Goal: Information Seeking & Learning: Learn about a topic

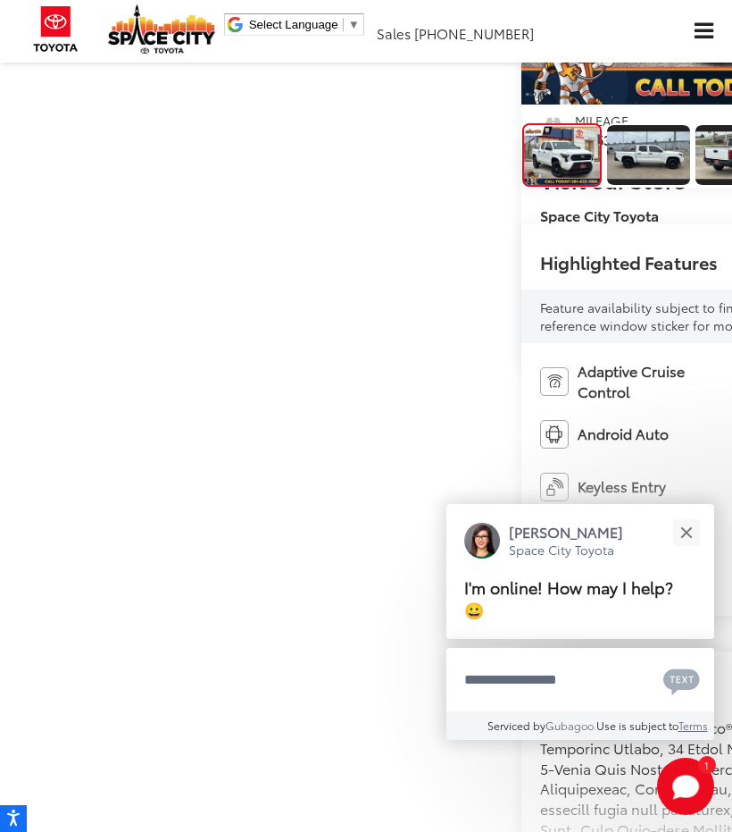
scroll to position [355, 0]
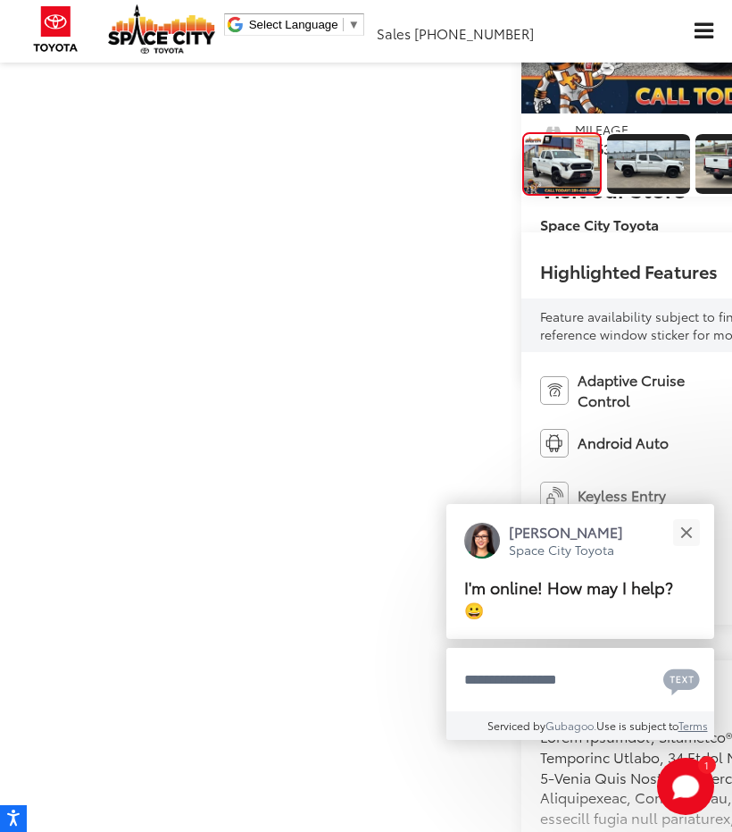
click at [695, 188] on img "Expand Photo 2" at bounding box center [737, 163] width 85 height 47
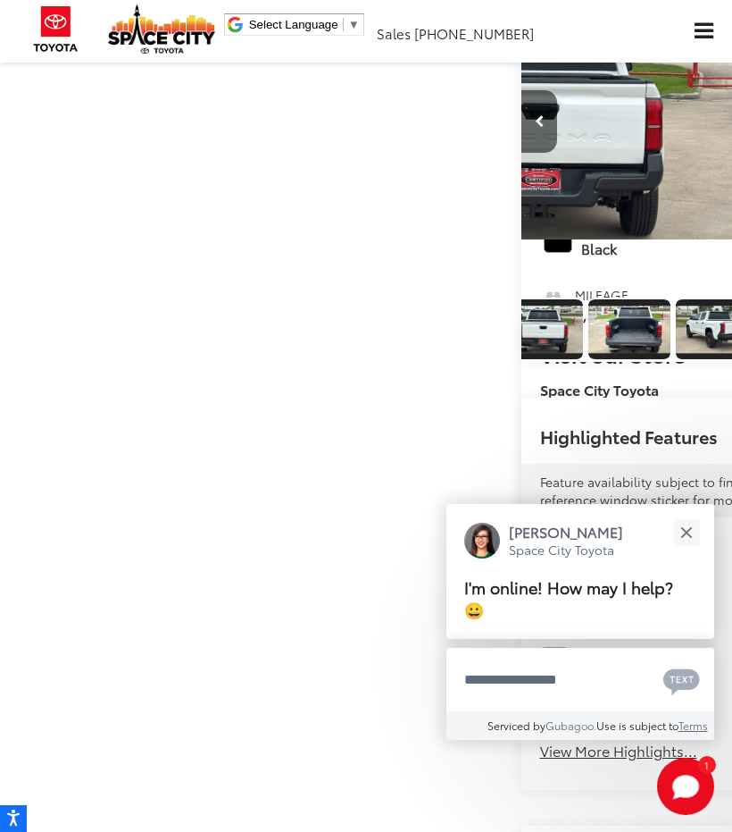
scroll to position [0, 284]
click at [694, 530] on button "Close" at bounding box center [686, 532] width 38 height 38
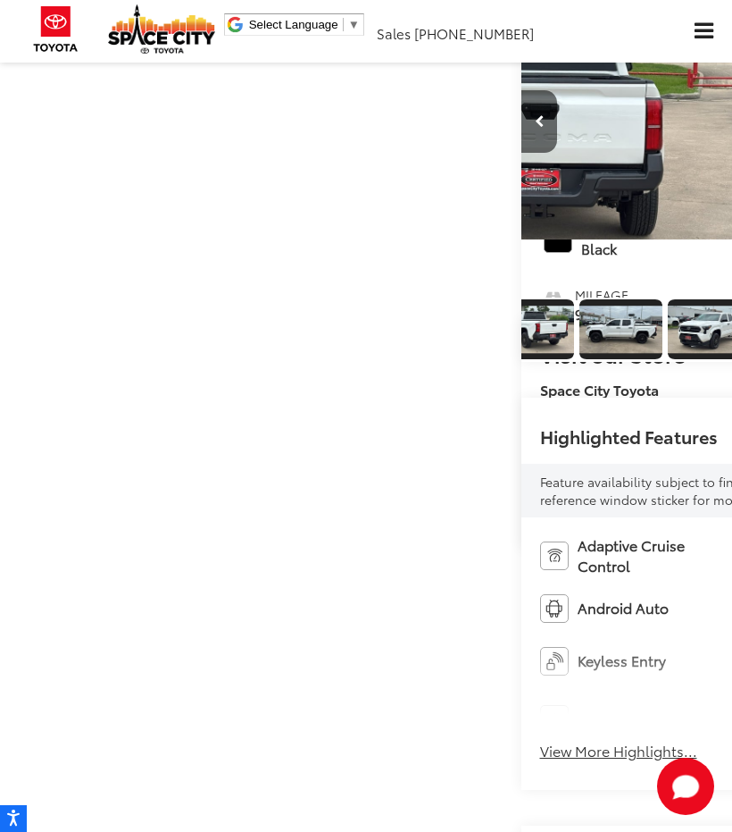
scroll to position [0, 469]
click at [667, 353] on img "Expand Photo 7" at bounding box center [709, 328] width 85 height 47
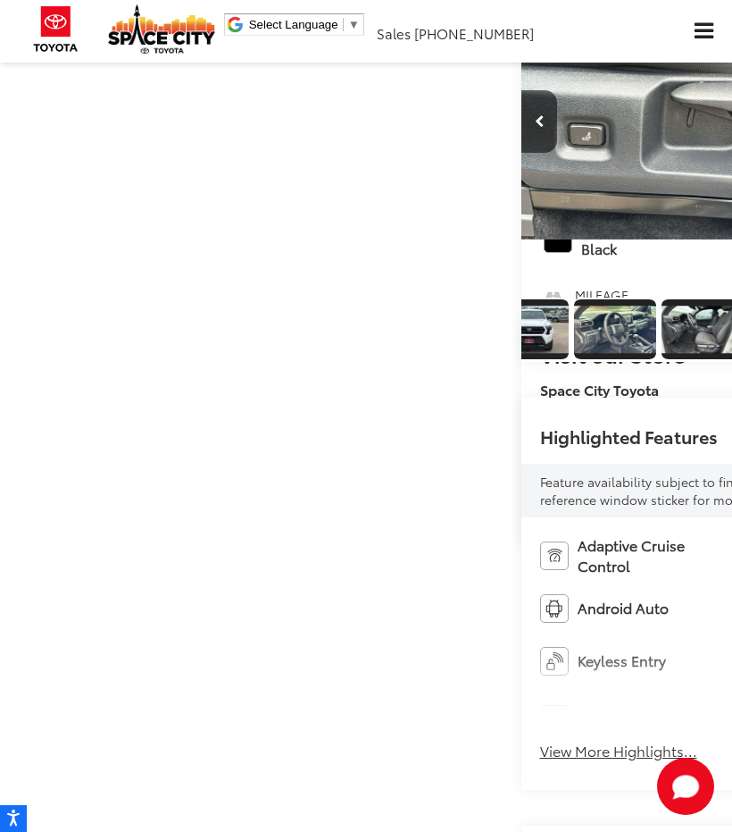
scroll to position [0, 781]
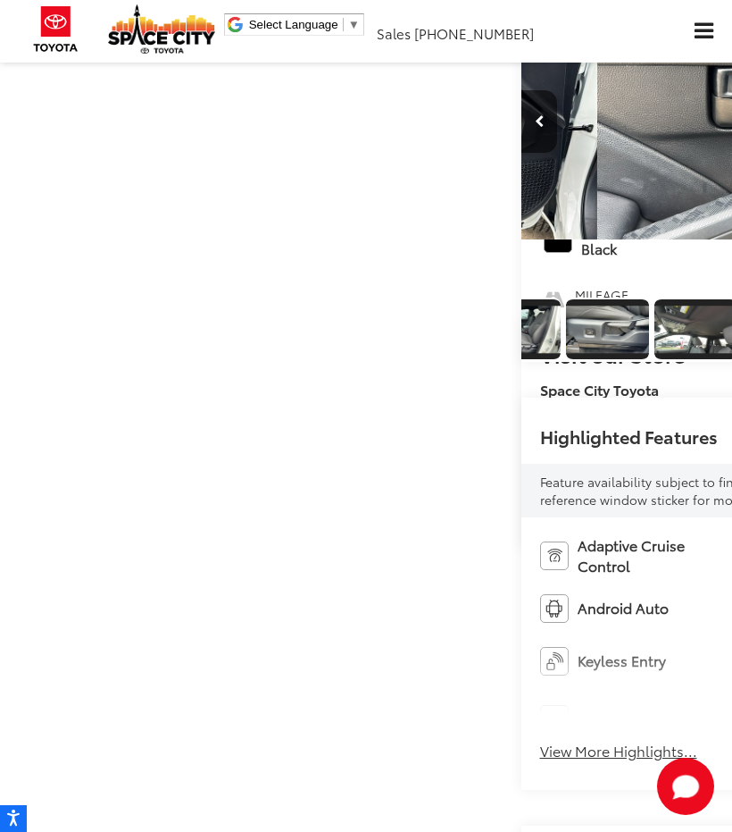
scroll to position [0, 934]
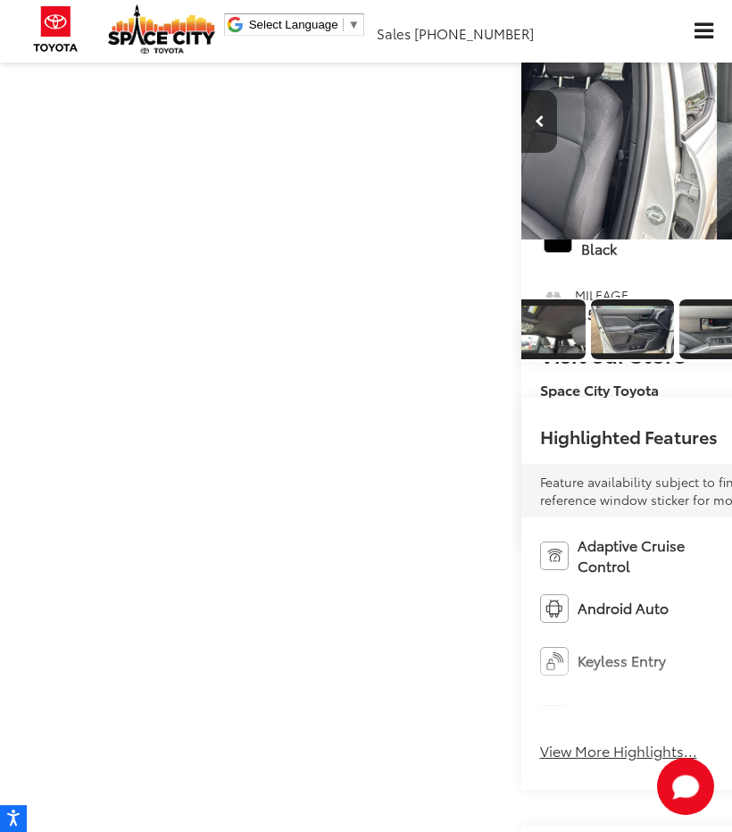
scroll to position [0, 6591]
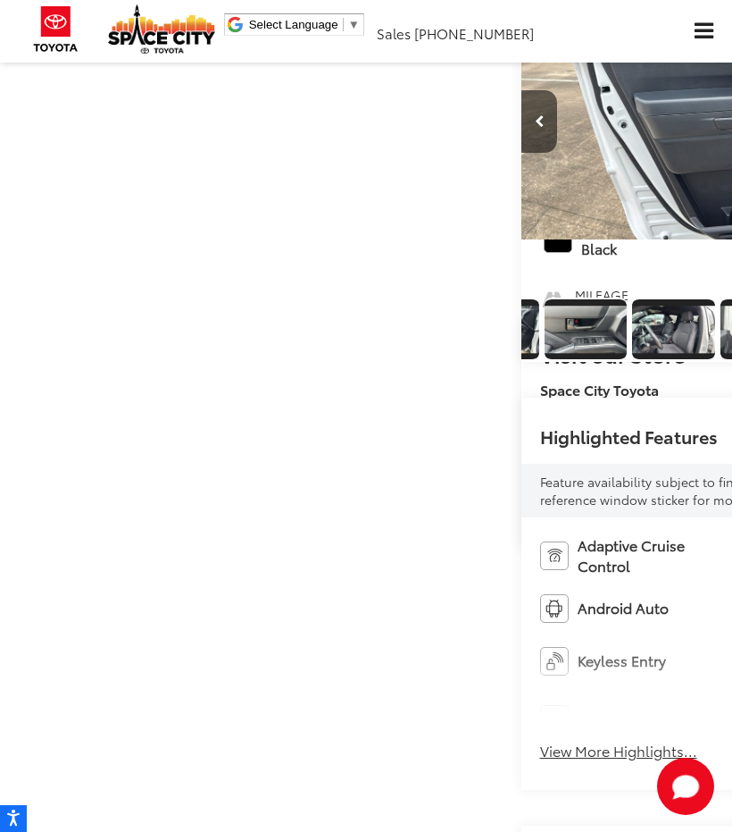
scroll to position [0, 7324]
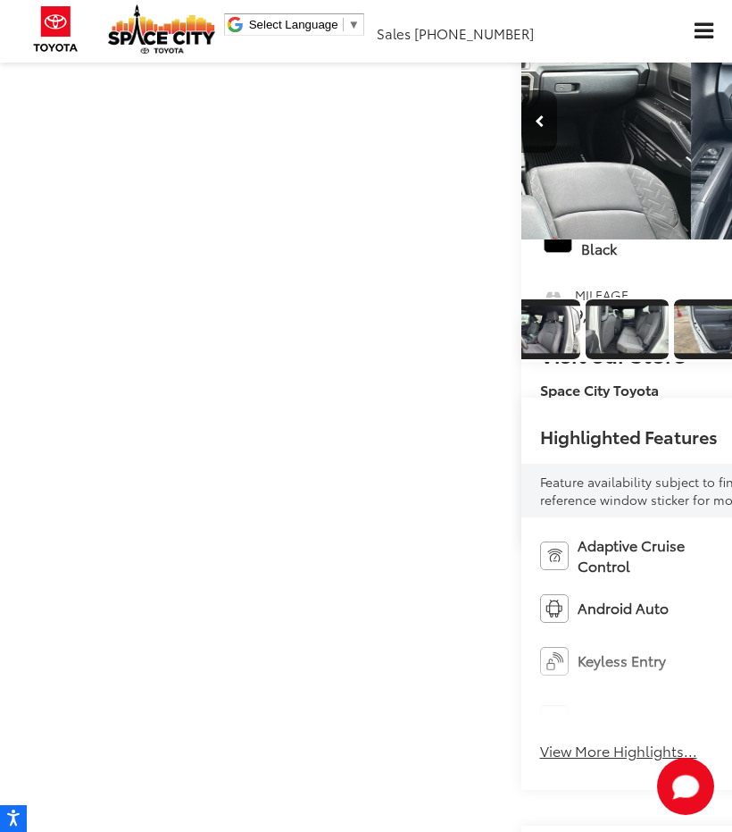
scroll to position [0, 1396]
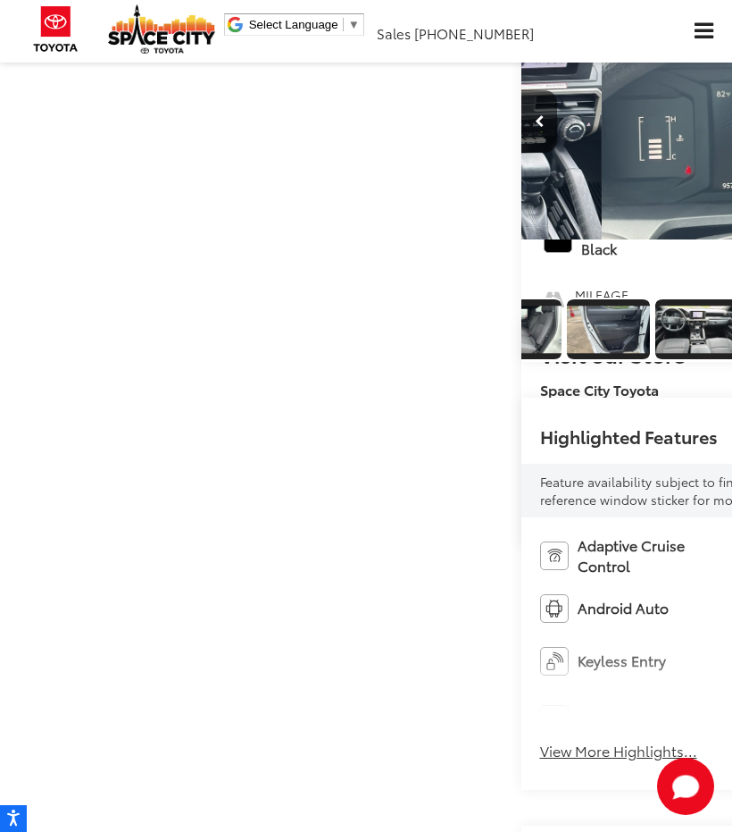
scroll to position [0, 0]
